Goal: Communication & Community: Ask a question

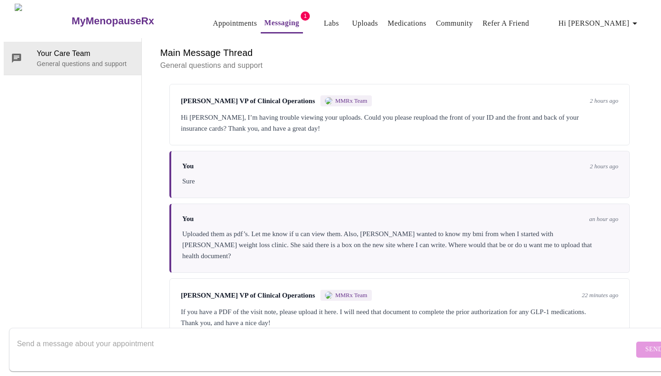
scroll to position [34, 0]
click at [213, 335] on textarea "Send a message about your appointment" at bounding box center [325, 349] width 617 height 29
drag, startPoint x: 177, startPoint y: 331, endPoint x: 158, endPoint y: 338, distance: 20.0
click at [158, 338] on textarea "Send a message about your appointment" at bounding box center [325, 349] width 617 height 29
click at [342, 279] on div "Michelle Corcoran VP of Clinical Operations MMRx Team 22 minutes ago If you hav…" at bounding box center [399, 309] width 460 height 61
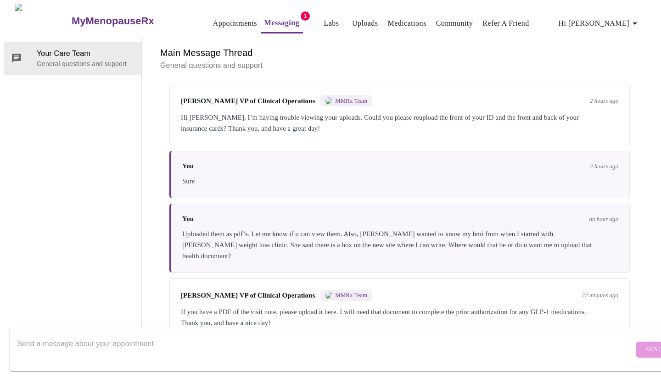
click at [293, 347] on textarea "Send a message about your appointment" at bounding box center [325, 349] width 617 height 29
drag, startPoint x: 293, startPoint y: 347, endPoint x: 562, endPoint y: 127, distance: 347.2
click at [563, 127] on div "Messages are typically reviewed within 1-2 business days Michelle Corcoran VP o…" at bounding box center [399, 209] width 493 height 262
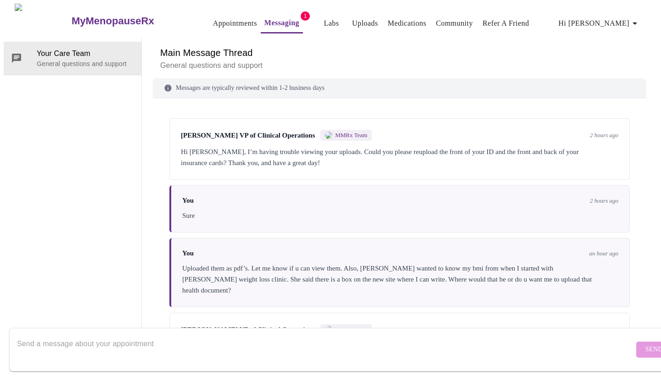
scroll to position [43, 0]
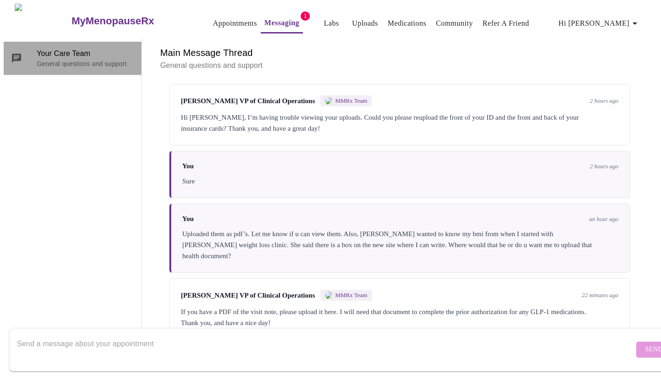
click at [70, 48] on span "Your Care Team" at bounding box center [85, 53] width 97 height 11
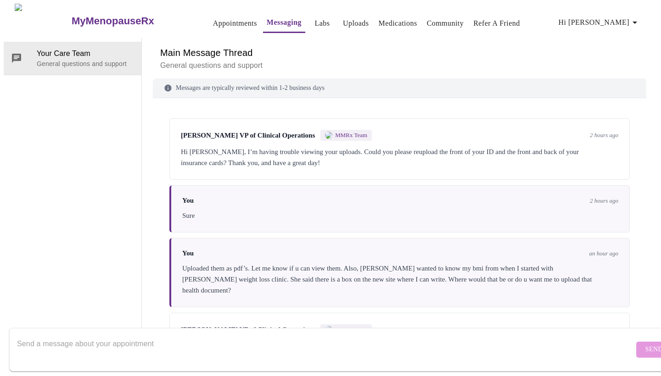
scroll to position [43, 0]
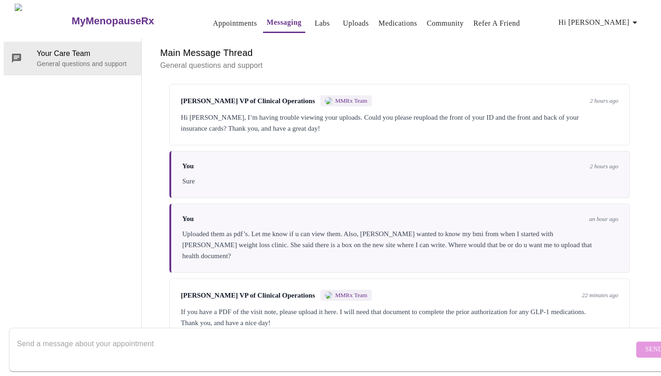
click at [160, 343] on textarea "Send a message about your appointment" at bounding box center [325, 349] width 617 height 29
click at [439, 342] on textarea "Send a message about your appointment" at bounding box center [325, 349] width 617 height 29
click at [188, 342] on textarea "Send a message about your appointment" at bounding box center [325, 349] width 617 height 29
type textarea "I"
click at [400, 350] on textarea "Send a message about your appointment" at bounding box center [325, 349] width 617 height 29
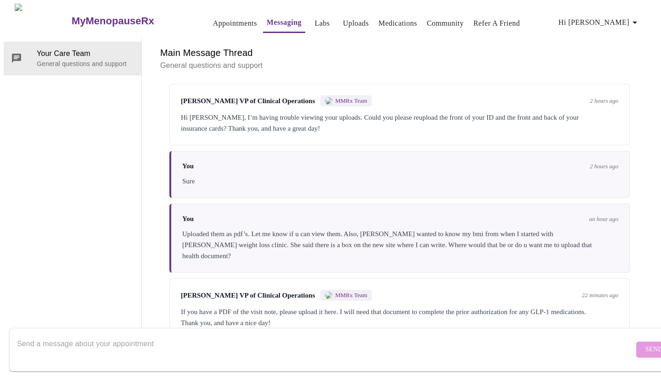
drag, startPoint x: 400, startPoint y: 350, endPoint x: 321, endPoint y: 344, distance: 79.6
click at [321, 344] on textarea "Send a message about your appointment" at bounding box center [325, 349] width 617 height 29
click at [267, 22] on link "Messaging" at bounding box center [284, 22] width 35 height 13
click at [237, 67] on div "Main Message Thread General questions and support" at bounding box center [399, 58] width 493 height 40
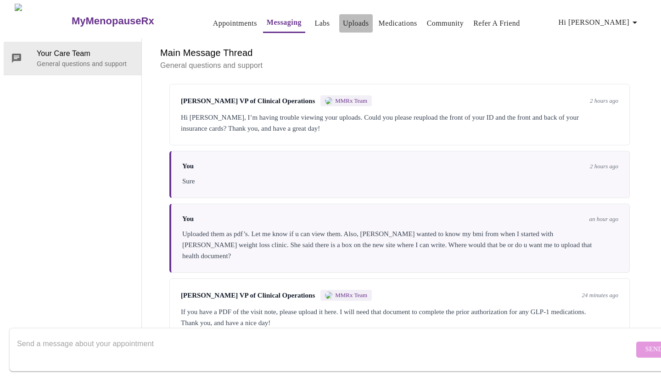
click at [343, 18] on link "Uploads" at bounding box center [356, 23] width 26 height 13
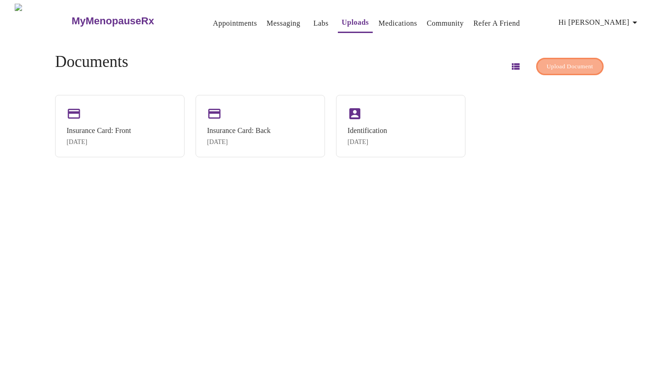
click at [557, 58] on button "Upload Document" at bounding box center [569, 67] width 67 height 18
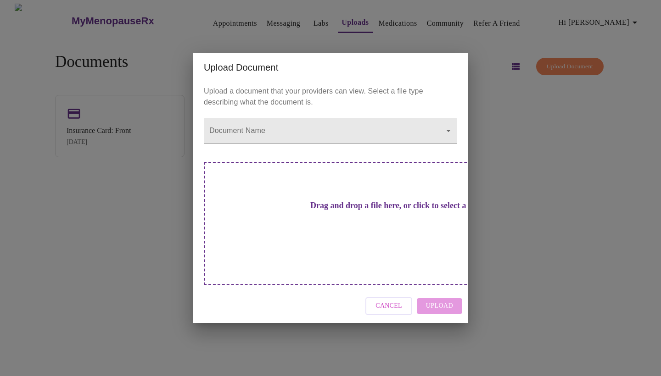
click at [309, 211] on h3 "Drag and drop a file here, or click to select a file" at bounding box center [394, 206] width 253 height 10
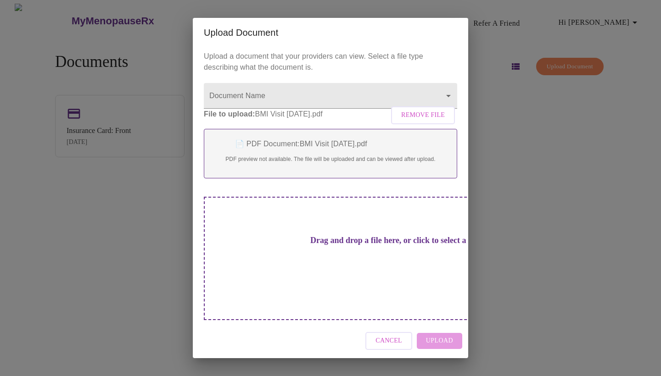
click at [409, 273] on div "Drag and drop a file here, or click to select a file" at bounding box center [395, 258] width 382 height 123
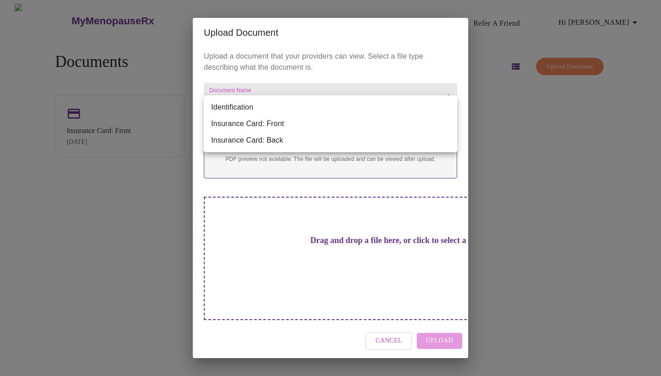
click at [450, 106] on body "MyMenopauseRx Appointments Messaging Labs Uploads Medications Community Refer a…" at bounding box center [330, 192] width 653 height 376
click at [450, 106] on li "Identification" at bounding box center [330, 107] width 253 height 17
type input "Identification"
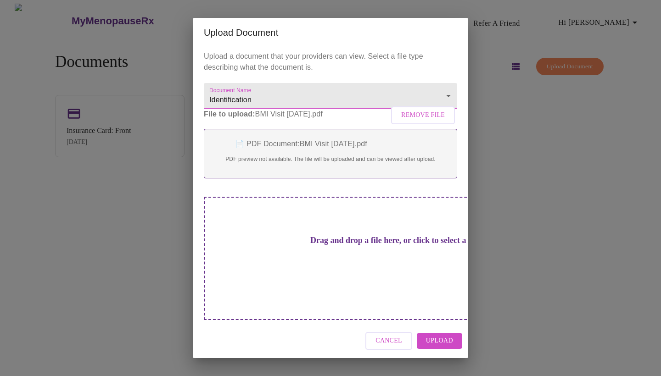
click at [450, 106] on body "MyMenopauseRx Appointments Messaging Labs Uploads Medications Community Refer a…" at bounding box center [330, 192] width 653 height 376
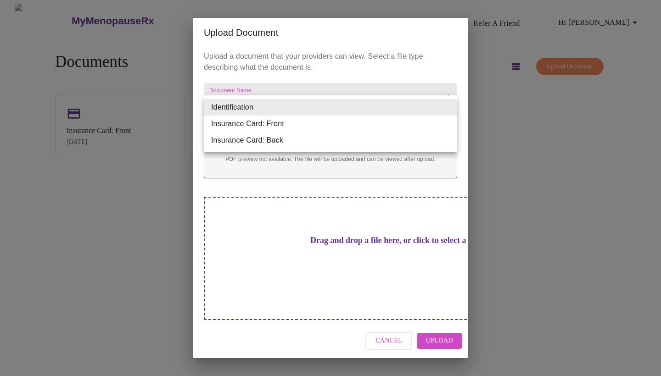
click at [423, 64] on div at bounding box center [330, 188] width 661 height 376
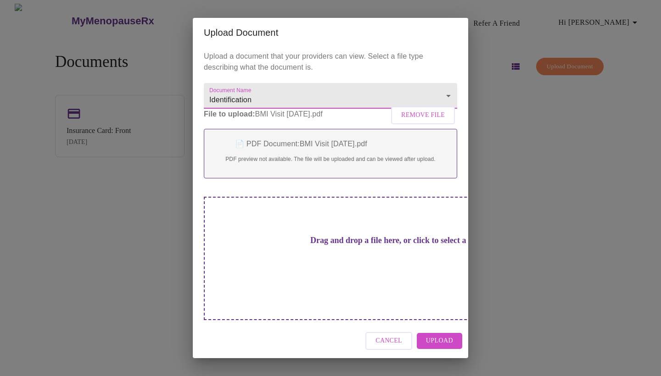
click at [390, 335] on span "Cancel" at bounding box center [388, 340] width 27 height 11
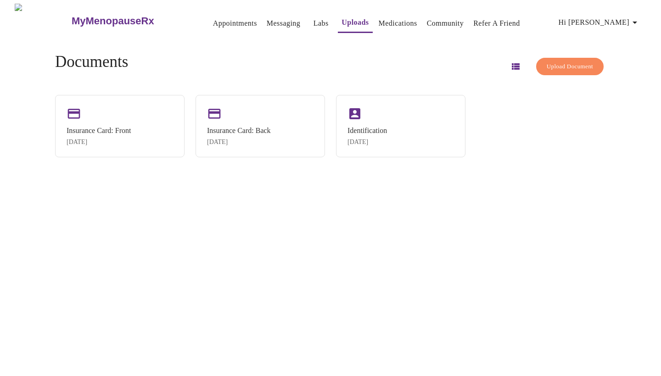
click at [267, 18] on link "Messaging" at bounding box center [283, 23] width 33 height 13
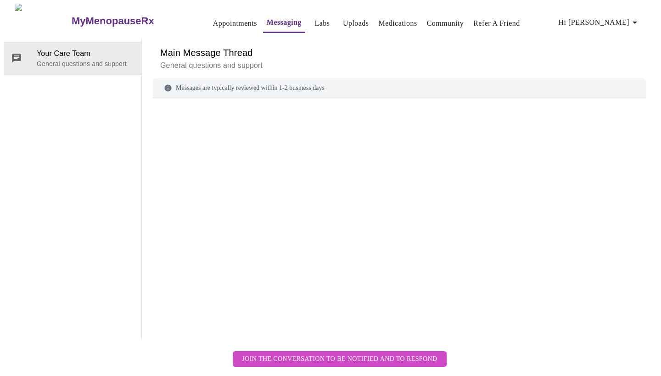
scroll to position [43, 0]
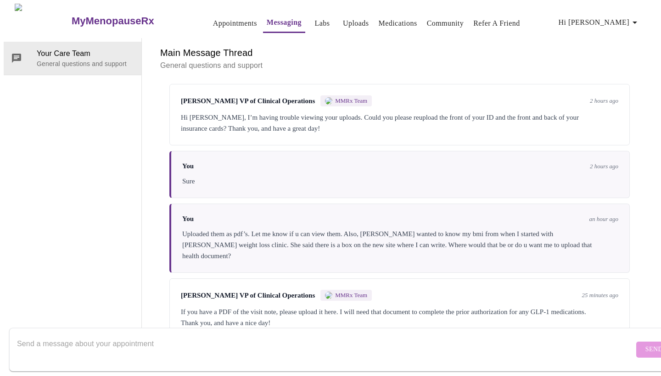
click at [221, 335] on textarea "Send a message about your appointment" at bounding box center [325, 349] width 617 height 29
type textarea "I"
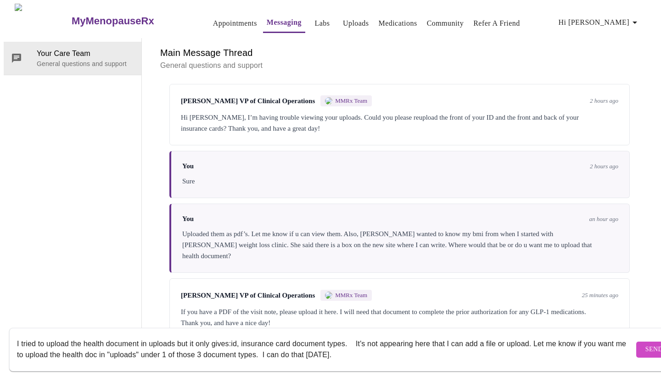
type textarea "I tried to upload the health document in uploads but it only gives:id, insuranc…"
click at [645, 344] on span "Send" at bounding box center [653, 349] width 17 height 11
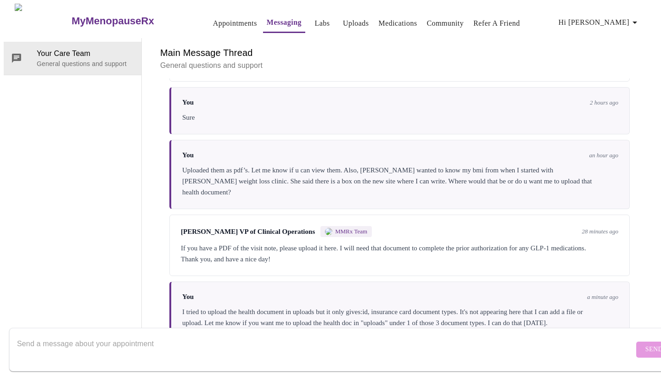
scroll to position [120, 0]
click at [104, 157] on div "Your Care Team General questions and support" at bounding box center [73, 189] width 138 height 302
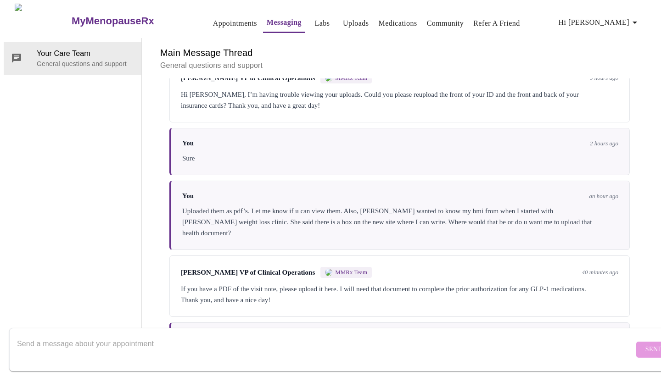
scroll to position [120, 0]
